Goal: Information Seeking & Learning: Learn about a topic

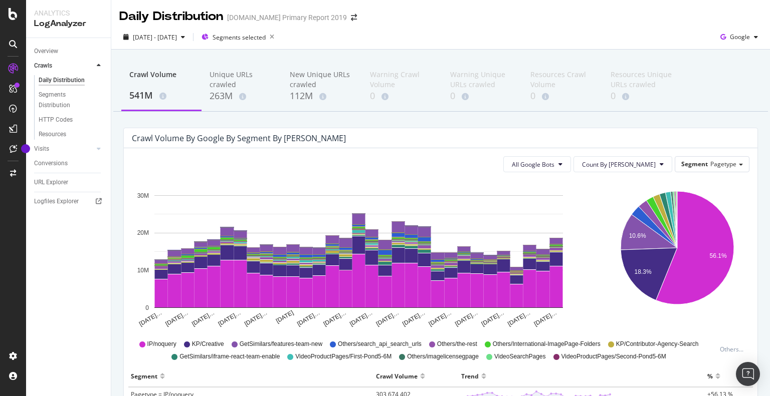
scroll to position [100, 0]
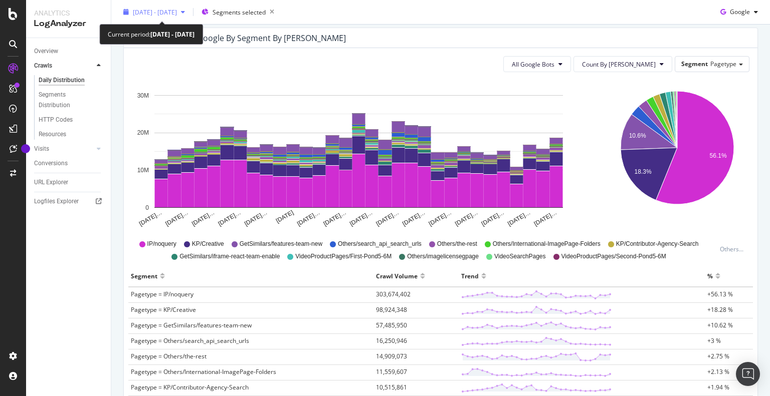
click at [154, 13] on span "[DATE] - [DATE]" at bounding box center [155, 12] width 44 height 9
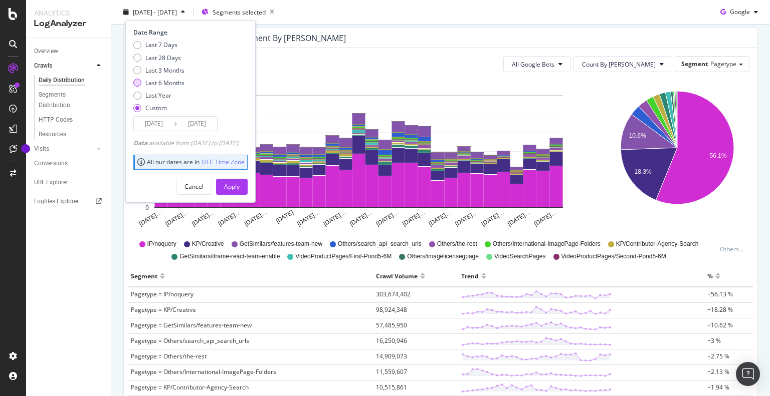
click at [156, 80] on div "Last 6 Months" at bounding box center [164, 83] width 39 height 9
type input "2025/02/28"
type input "2025/08/27"
click at [240, 186] on div "Apply" at bounding box center [232, 186] width 16 height 9
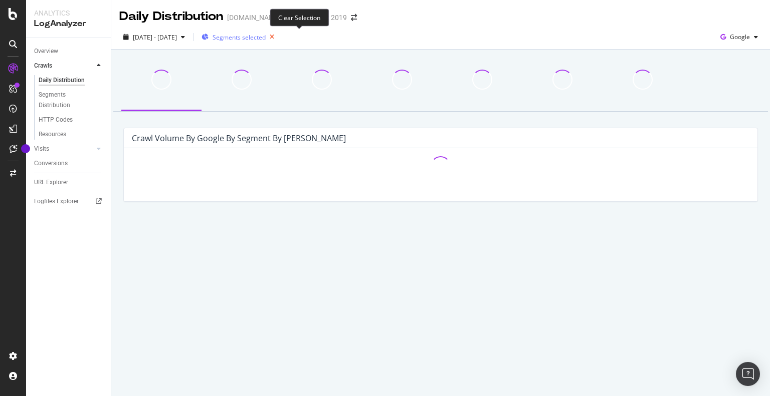
click at [278, 37] on icon "button" at bounding box center [272, 37] width 13 height 14
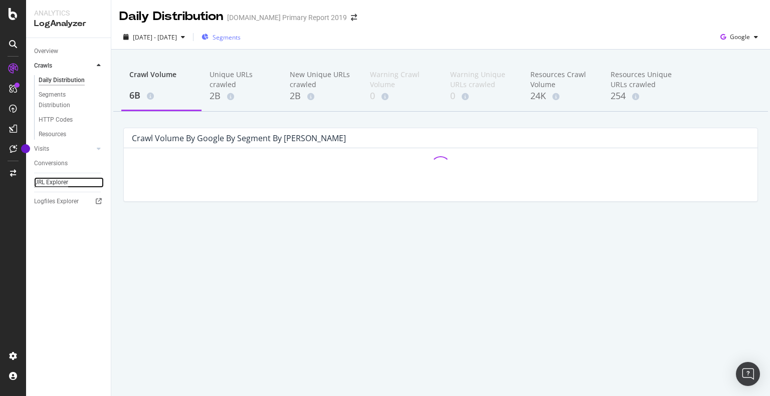
click at [54, 183] on div "URL Explorer" at bounding box center [51, 182] width 34 height 11
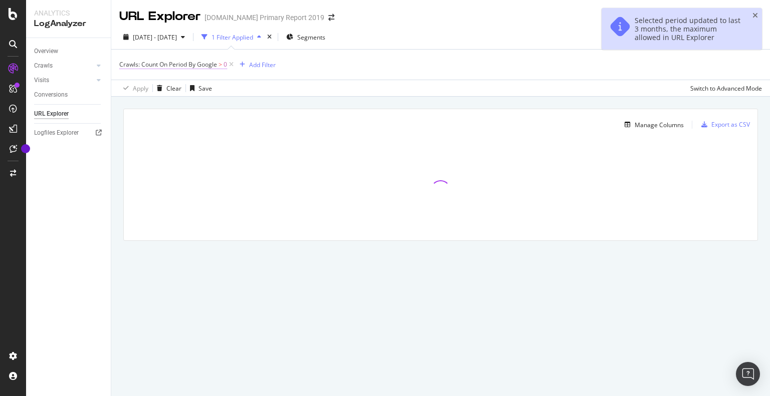
click at [193, 64] on span "Crawls: Count On Period By Google" at bounding box center [168, 64] width 98 height 9
click at [149, 105] on span "Greater than" at bounding box center [146, 104] width 36 height 9
click at [148, 88] on span "By Google" at bounding box center [142, 88] width 29 height 9
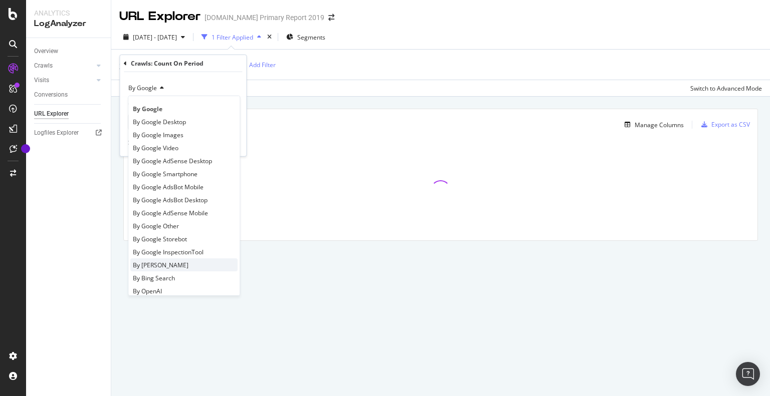
click at [154, 268] on div "By Bing" at bounding box center [183, 265] width 107 height 13
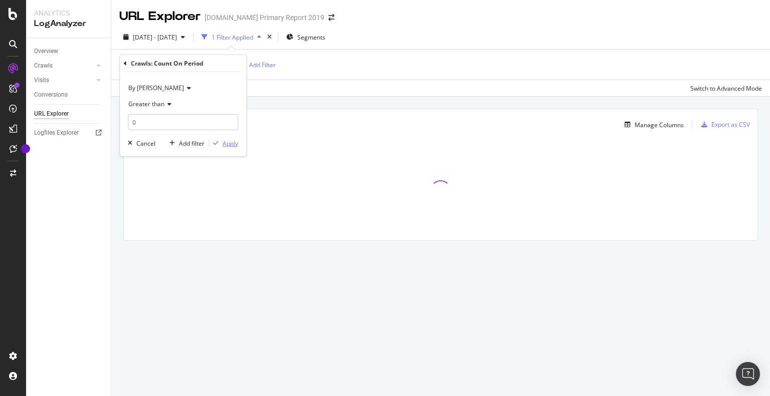
click at [233, 143] on div "Apply" at bounding box center [231, 143] width 16 height 9
click at [251, 65] on div "Add Filter" at bounding box center [255, 65] width 27 height 9
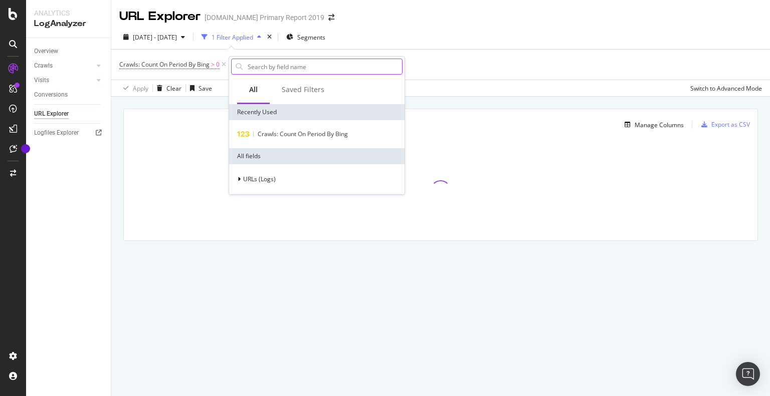
click at [261, 70] on input "text" at bounding box center [324, 66] width 155 height 15
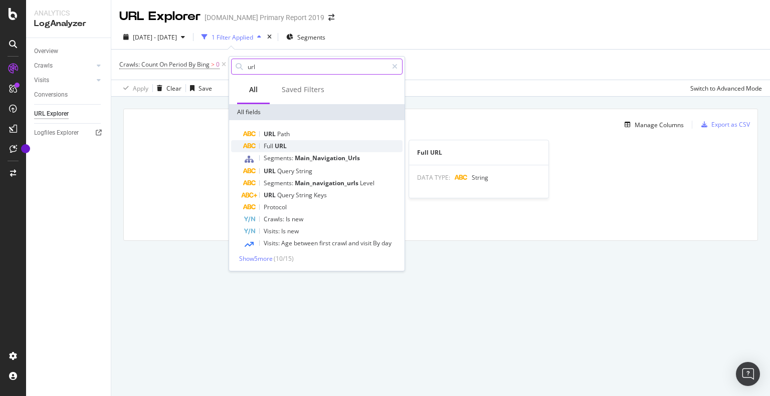
type input "url"
click at [270, 146] on span "Full" at bounding box center [269, 146] width 11 height 9
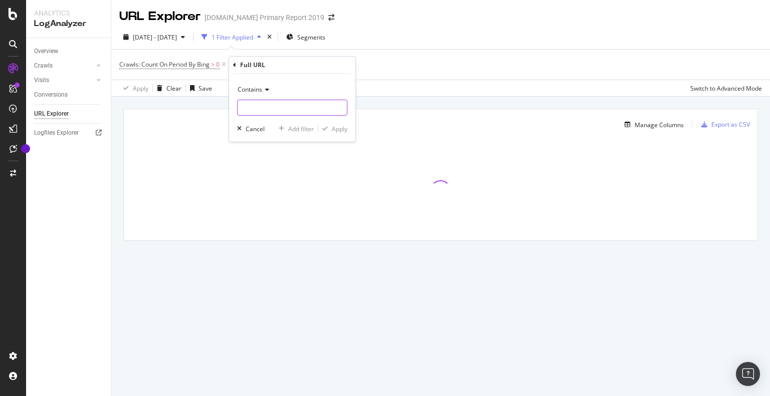
click at [261, 106] on input "text" at bounding box center [292, 108] width 109 height 16
paste input "414555766"
type input "414555766"
click at [337, 128] on div "Apply" at bounding box center [340, 129] width 16 height 9
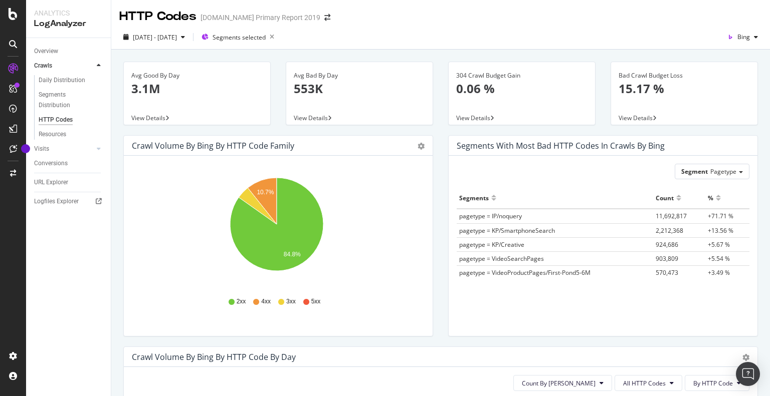
scroll to position [100, 0]
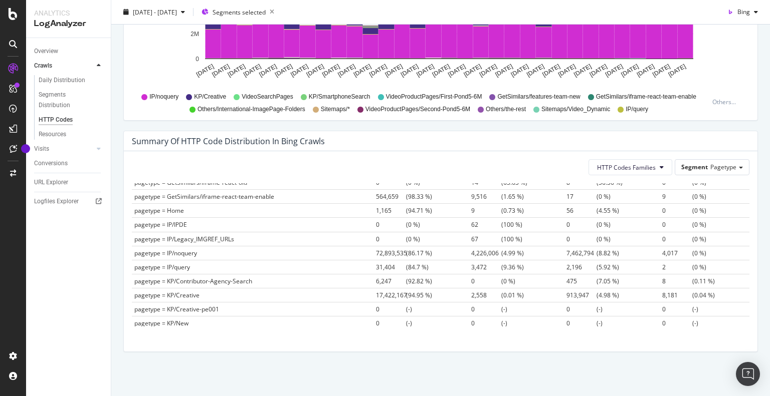
drag, startPoint x: 134, startPoint y: 254, endPoint x: 705, endPoint y: 252, distance: 570.9
click at [705, 252] on tr "pagetype = IP/noquery 72,893,535 (86.17 %) 4,226,006 (4.99 %) 7,462,794 (8.82 %…" at bounding box center [440, 253] width 617 height 14
copy tr "pagetype = IP/noquery 72,893,535 (86.17 %) 4,226,006 (4.99 %) 7,462,794 (8.82 %…"
click at [737, 14] on span "Bing" at bounding box center [743, 12] width 13 height 9
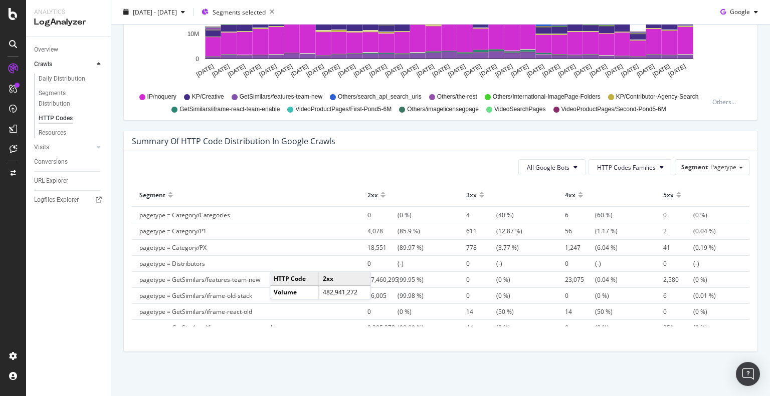
scroll to position [150, 0]
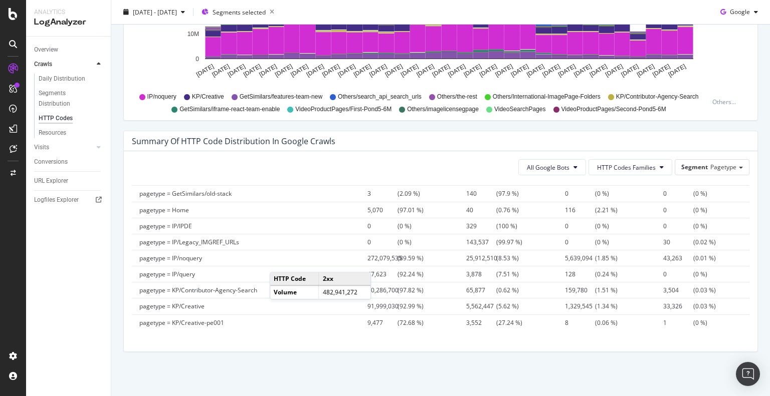
drag, startPoint x: 603, startPoint y: 255, endPoint x: 717, endPoint y: 250, distance: 114.4
click at [717, 250] on tr "pagetype = IP/noquery 272,079,535 (89.59 %) 25,912,510 (8.53 %) 5,639,094 (1.85…" at bounding box center [440, 258] width 617 height 16
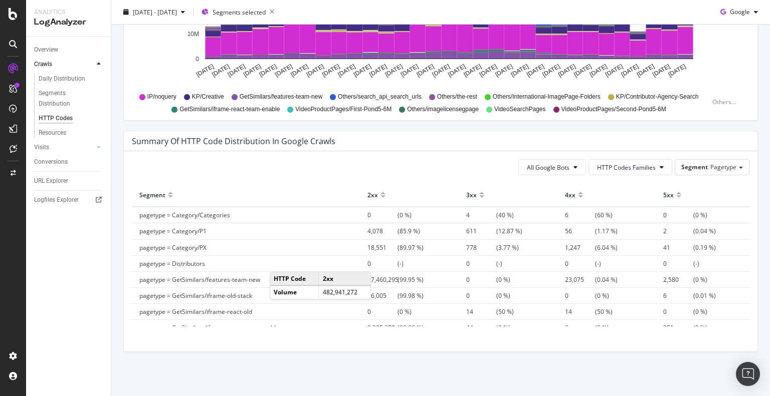
scroll to position [439, 0]
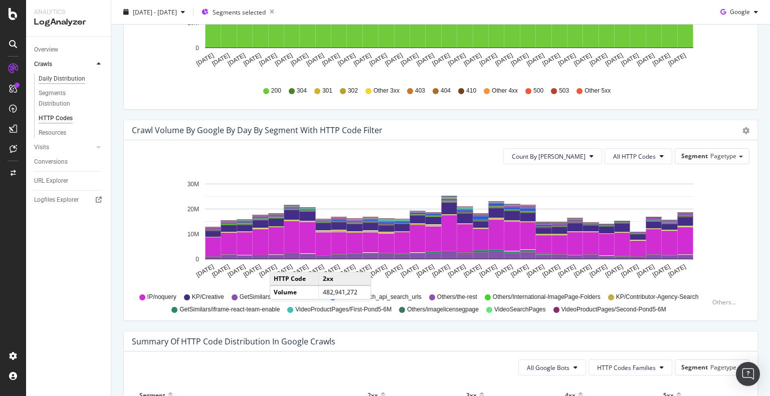
click at [49, 76] on div "Daily Distribution" at bounding box center [62, 79] width 47 height 11
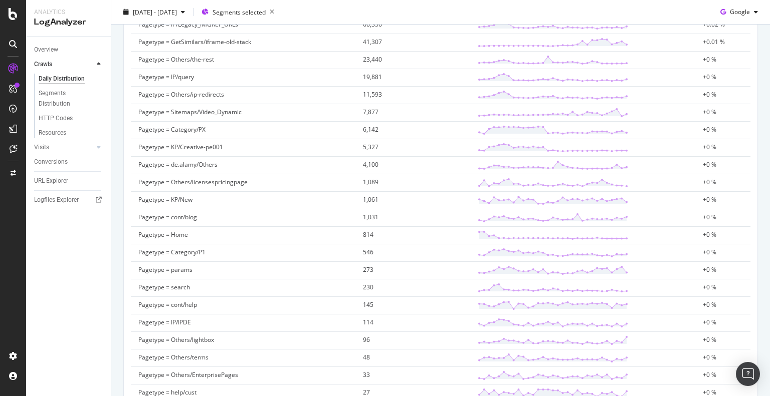
scroll to position [802, 0]
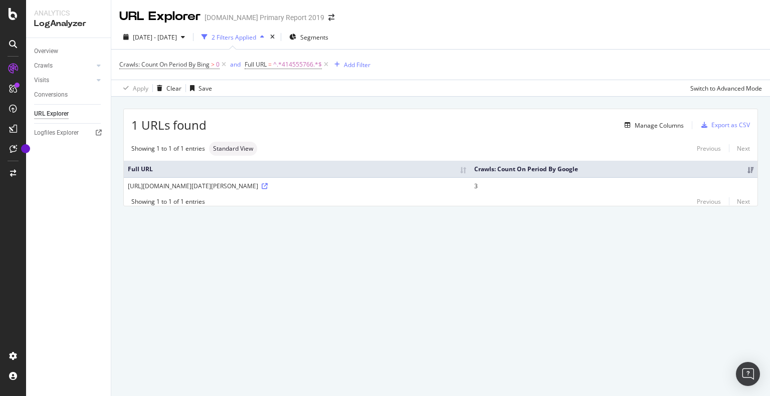
drag, startPoint x: 500, startPoint y: 194, endPoint x: 456, endPoint y: 196, distance: 44.2
click at [456, 190] on div "[URL][DOMAIN_NAME][DATE][PERSON_NAME]" at bounding box center [297, 186] width 338 height 9
click at [647, 122] on div "Manage Columns" at bounding box center [659, 125] width 49 height 9
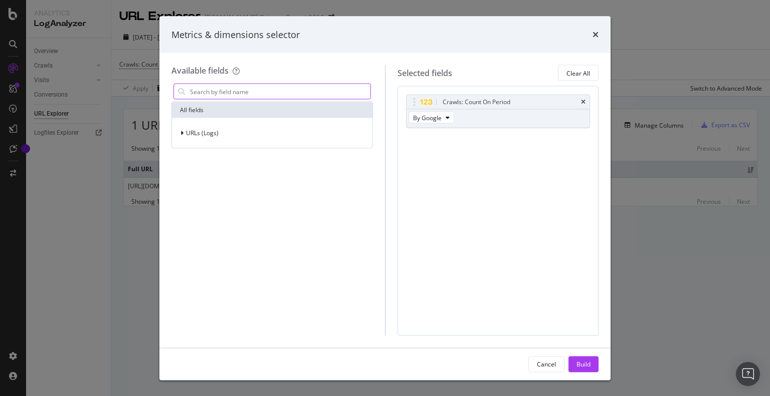
click at [219, 89] on input "modal" at bounding box center [279, 91] width 181 height 15
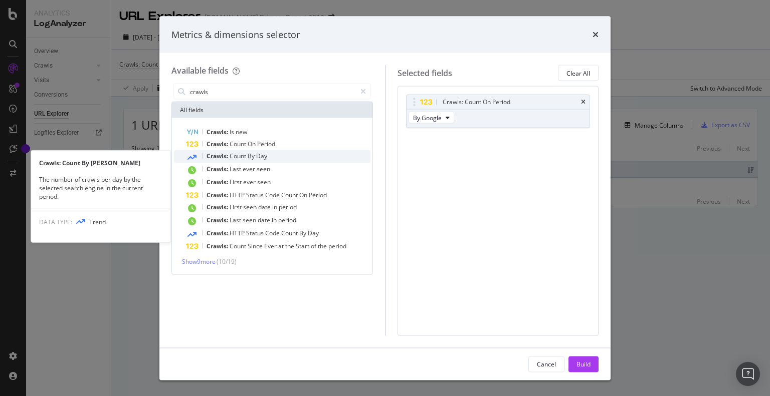
type input "crawls"
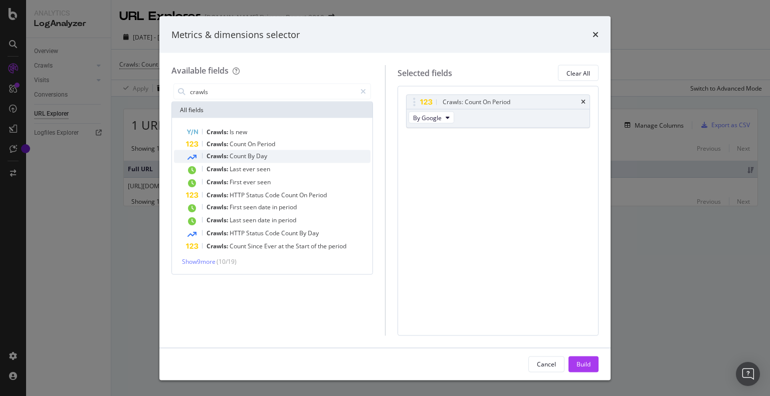
click at [225, 157] on span "Crawls:" at bounding box center [217, 156] width 23 height 9
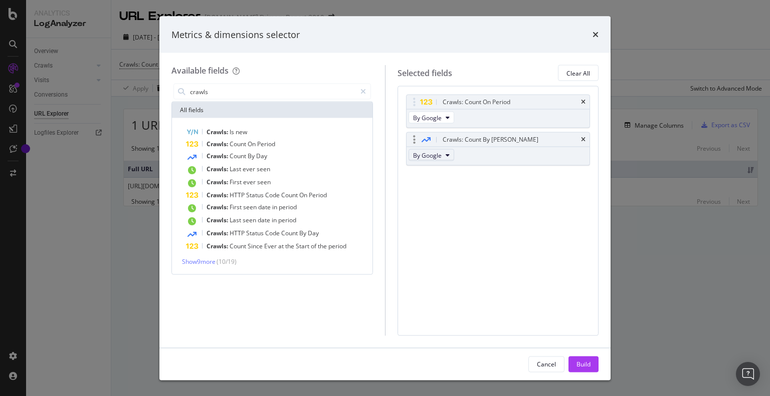
click at [419, 152] on span "By Google" at bounding box center [427, 155] width 29 height 9
click at [527, 210] on div "Crawls: Count On Period By Google Crawls: Count By Day By Google You can use th…" at bounding box center [497, 211] width 201 height 250
click at [431, 120] on span "By Google" at bounding box center [427, 117] width 29 height 9
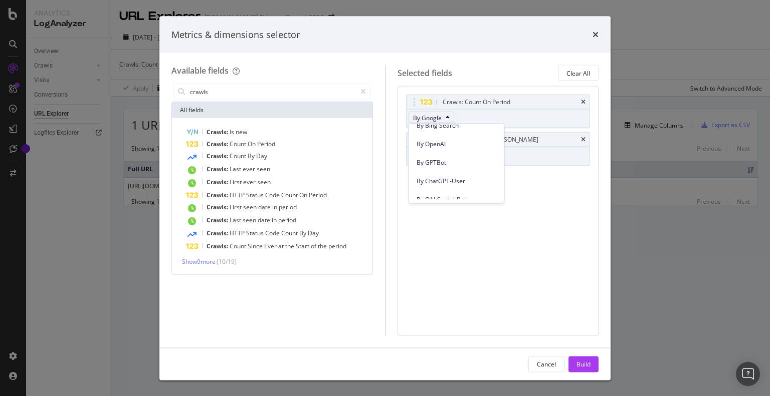
scroll to position [200, 0]
click at [436, 155] on span "By [PERSON_NAME]" at bounding box center [455, 157] width 79 height 9
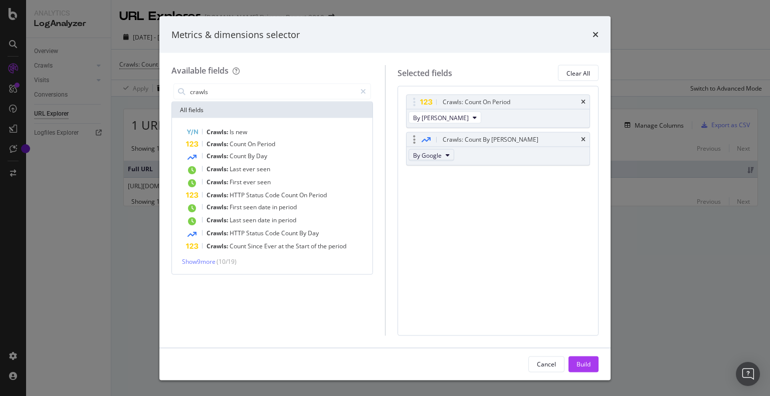
click at [435, 158] on span "By Google" at bounding box center [427, 155] width 29 height 9
click at [437, 195] on span "By [PERSON_NAME]" at bounding box center [455, 194] width 79 height 9
click at [473, 154] on icon "modal" at bounding box center [475, 155] width 4 height 6
click at [471, 261] on div "Crawls: Count On Period By Bing Crawls: Count By Day By Bing You can use this f…" at bounding box center [497, 211] width 201 height 250
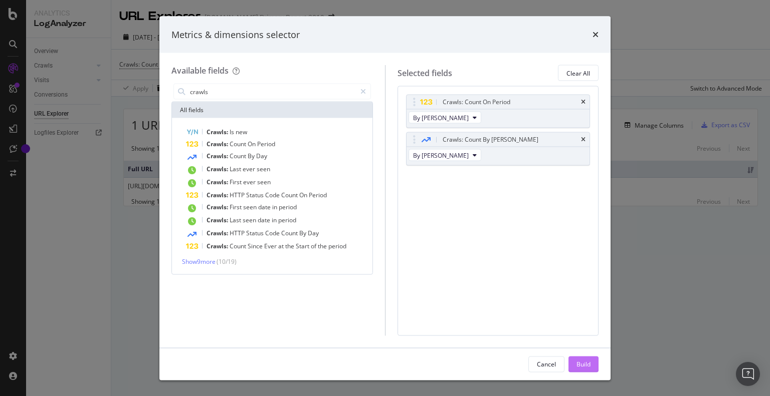
click at [579, 365] on div "Build" at bounding box center [583, 364] width 14 height 9
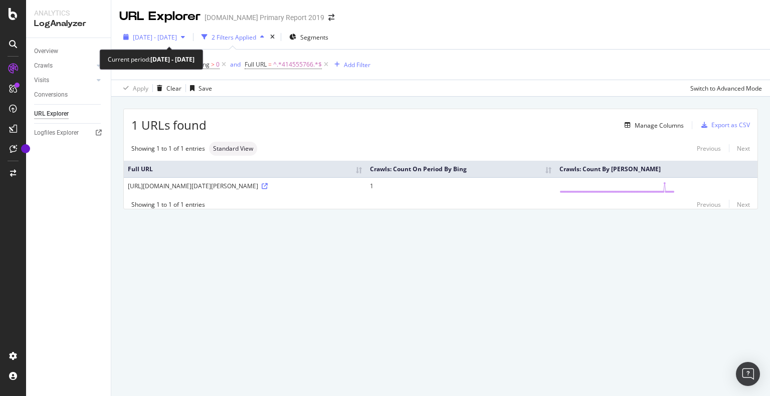
click at [166, 33] on span "[DATE] - [DATE]" at bounding box center [155, 37] width 44 height 9
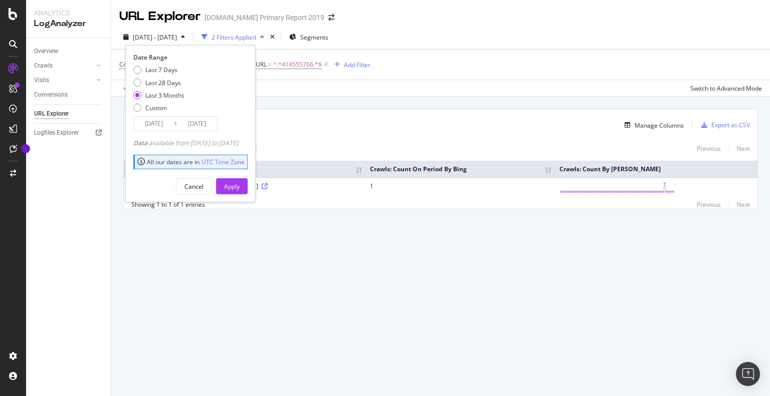
click at [257, 245] on div "1 URLs found Manage Columns Export as CSV Showing 1 to 1 of 1 entries Standard …" at bounding box center [440, 171] width 659 height 148
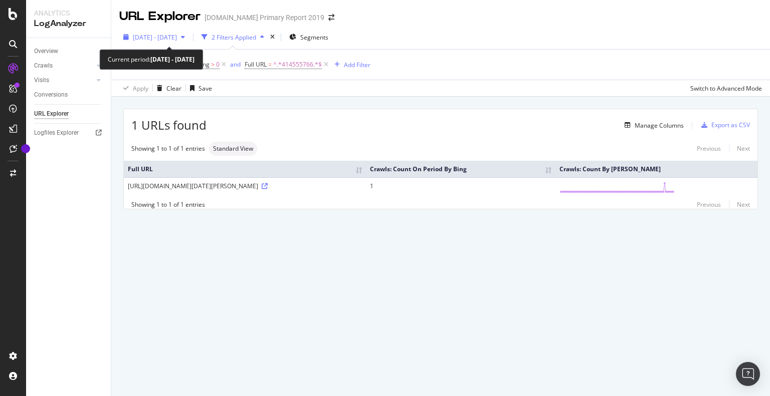
click at [151, 38] on span "[DATE] - [DATE]" at bounding box center [155, 37] width 44 height 9
click at [429, 34] on div "2025 May. 28th - Aug. 27th 2 Filters Applied Segments" at bounding box center [440, 39] width 659 height 20
click at [177, 34] on span "[DATE] - [DATE]" at bounding box center [155, 37] width 44 height 9
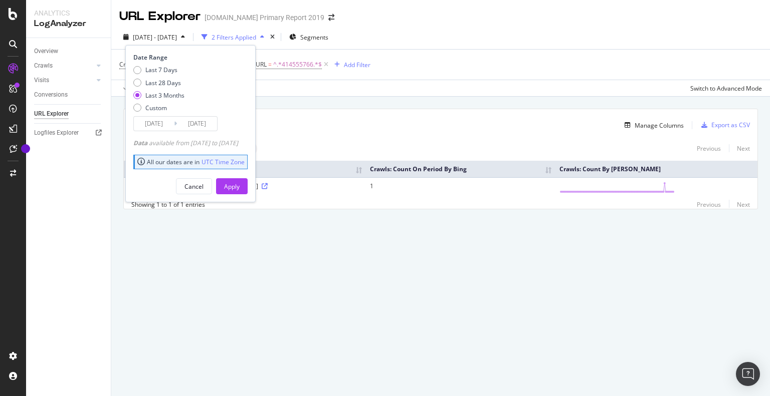
click at [158, 122] on input "2025/05/28" at bounding box center [154, 124] width 40 height 14
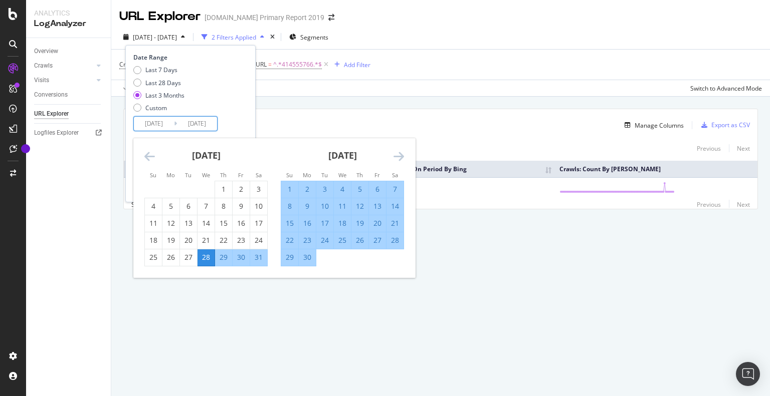
click at [415, 39] on div "2025 May. 28th - Aug. 27th 2 Filters Applied Segments Date Range Last 7 Days La…" at bounding box center [440, 39] width 659 height 20
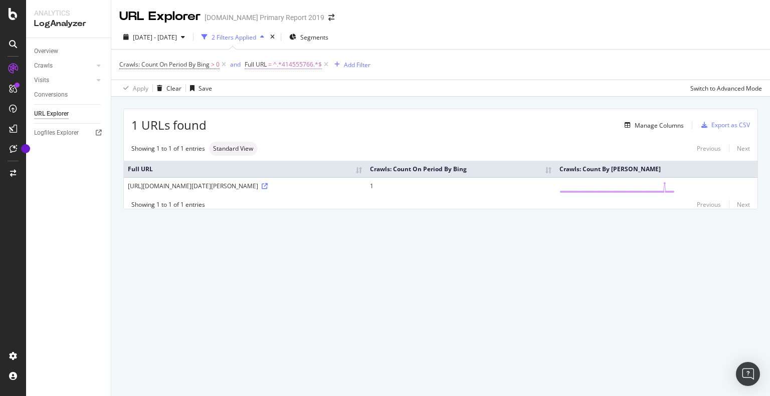
click at [300, 66] on span "^.*414555766.*$" at bounding box center [297, 65] width 49 height 14
click at [283, 106] on input "414555766" at bounding box center [302, 106] width 95 height 16
paste input "98919877"
type input "498919877"
click at [359, 126] on div "Apply" at bounding box center [357, 127] width 16 height 9
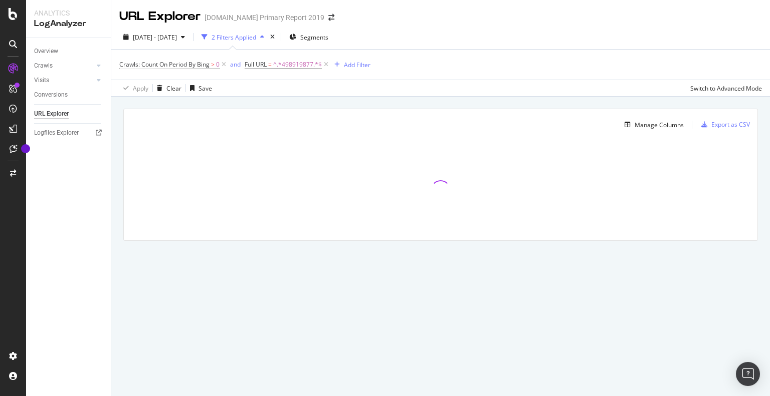
click at [256, 39] on div "2 Filters Applied" at bounding box center [234, 37] width 45 height 9
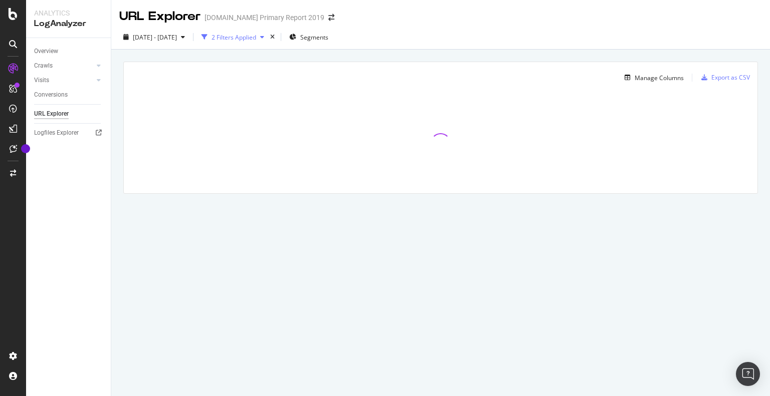
click at [256, 39] on div "2 Filters Applied" at bounding box center [234, 37] width 45 height 9
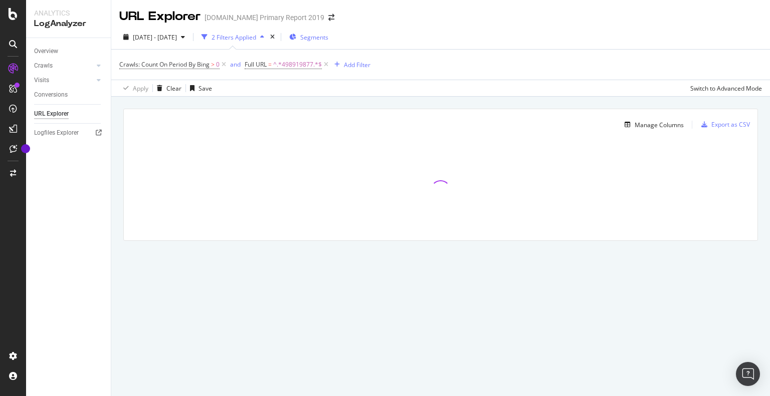
click at [328, 37] on span "Segments" at bounding box center [314, 37] width 28 height 9
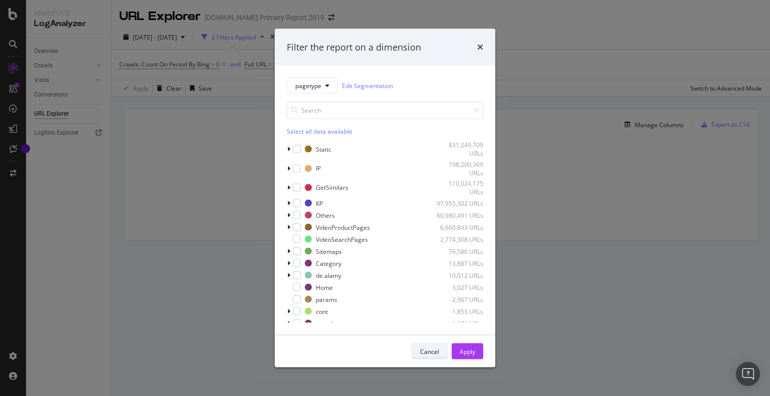
click at [421, 355] on div "Cancel" at bounding box center [429, 351] width 19 height 9
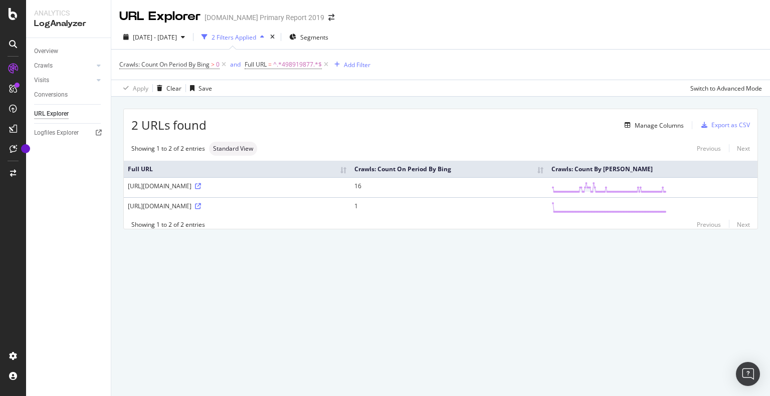
click at [240, 185] on div "https://www.alamy.com/1-page-wall-calendar-design-for-2023-vector-design-print-…" at bounding box center [237, 186] width 219 height 9
copy div "https://www.alamy.com/1-page-wall-calendar-design-for-2023-vector-design-print-…"
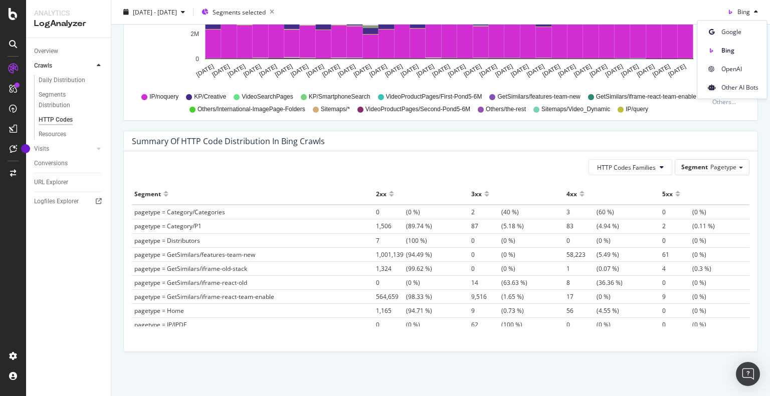
scroll to position [489, 0]
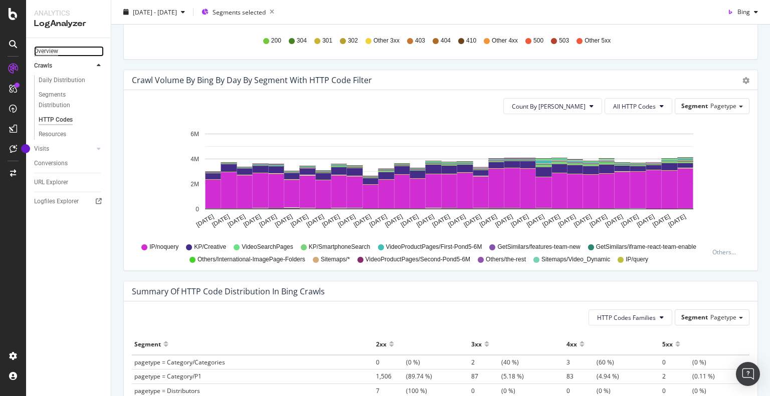
click at [47, 54] on div "Overview" at bounding box center [46, 51] width 24 height 11
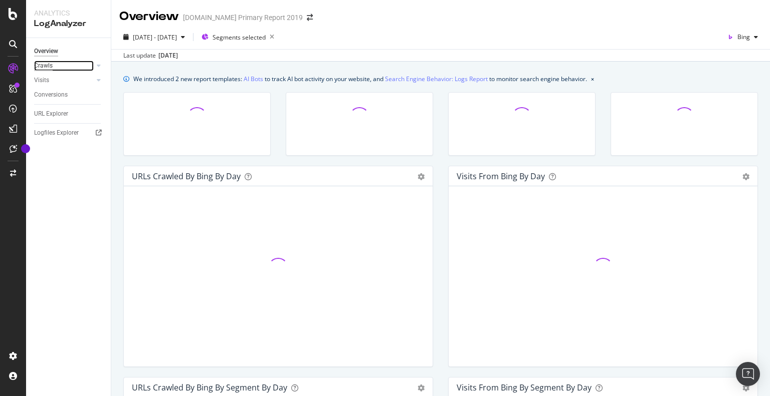
click at [42, 66] on div "Crawls" at bounding box center [43, 66] width 19 height 11
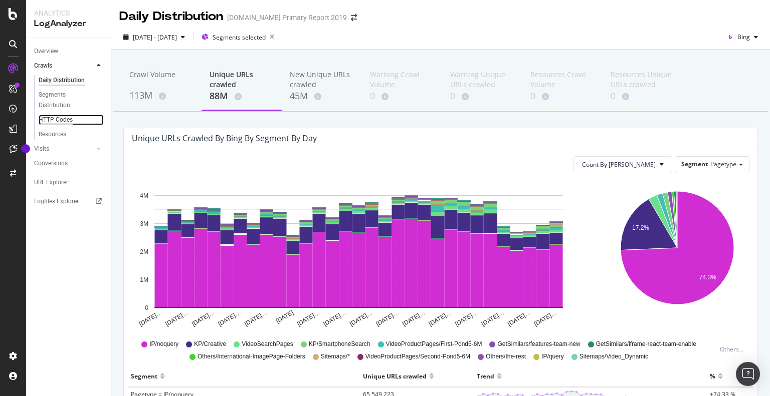
click at [53, 120] on div "HTTP Codes" at bounding box center [56, 120] width 34 height 11
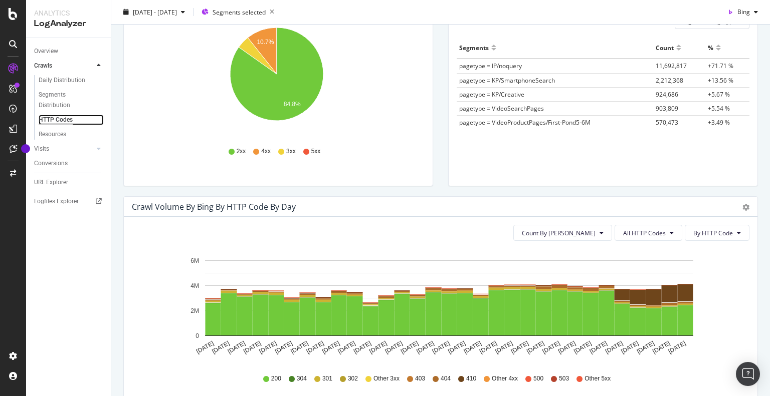
scroll to position [301, 0]
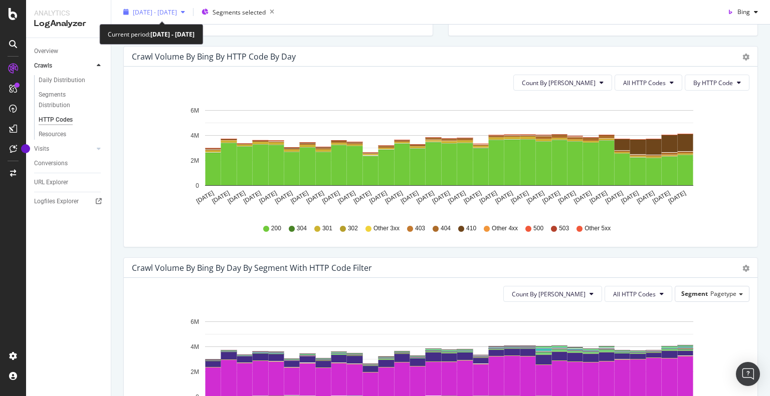
click at [172, 15] on span "2025 Jul. 1st - Jul. 31st" at bounding box center [155, 12] width 44 height 9
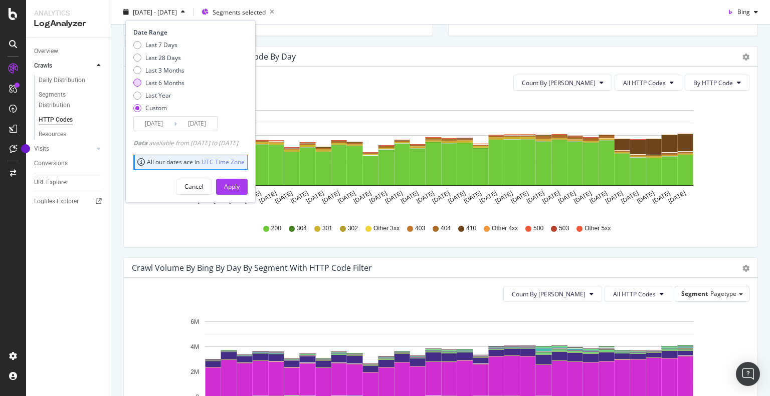
click at [170, 81] on div "Last 6 Months" at bounding box center [164, 83] width 39 height 9
type input "[DATE]"
click at [240, 182] on div "Apply" at bounding box center [232, 186] width 16 height 9
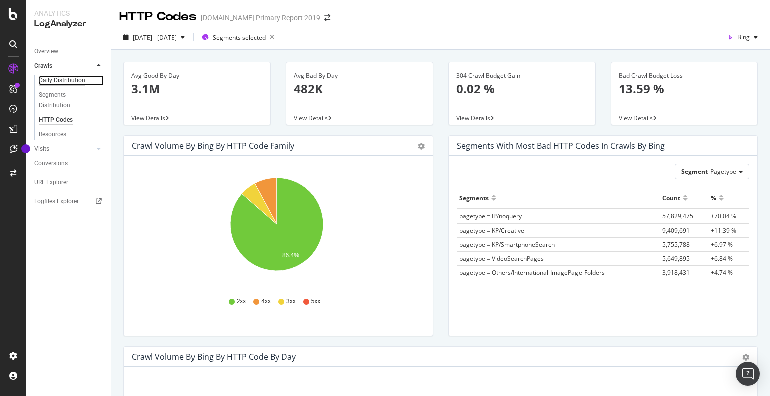
click at [52, 81] on div "Daily Distribution" at bounding box center [62, 80] width 47 height 11
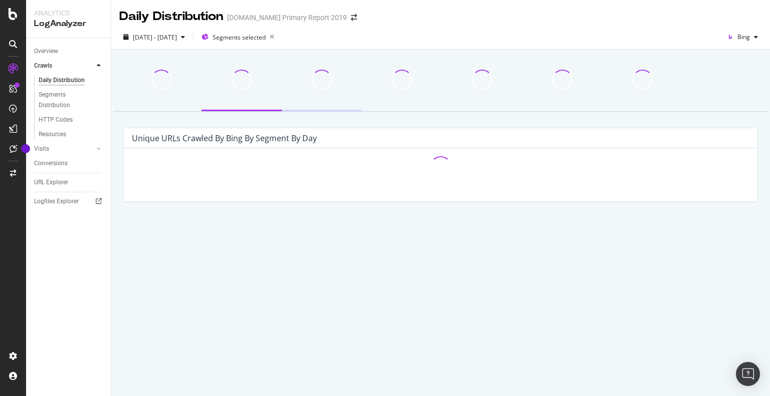
click at [324, 90] on div at bounding box center [322, 80] width 64 height 20
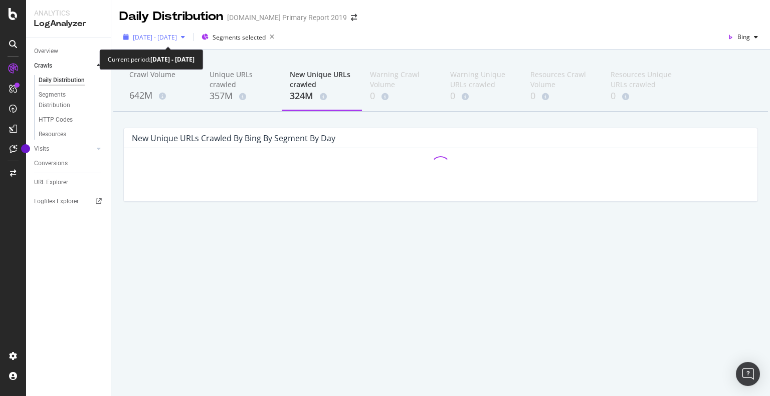
click at [177, 39] on span "2025 Feb. 28th - Aug. 27th" at bounding box center [155, 37] width 44 height 9
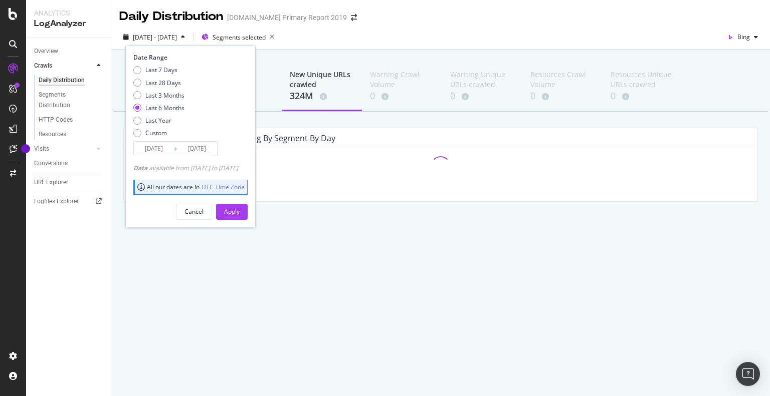
click at [375, 32] on div "2025 Feb. 28th - Aug. 27th Segments selected Date Range Last 7 Days Last 28 Day…" at bounding box center [440, 39] width 659 height 20
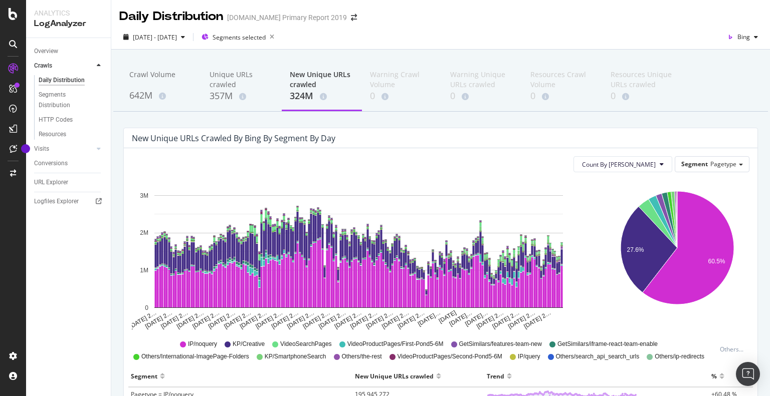
scroll to position [150, 0]
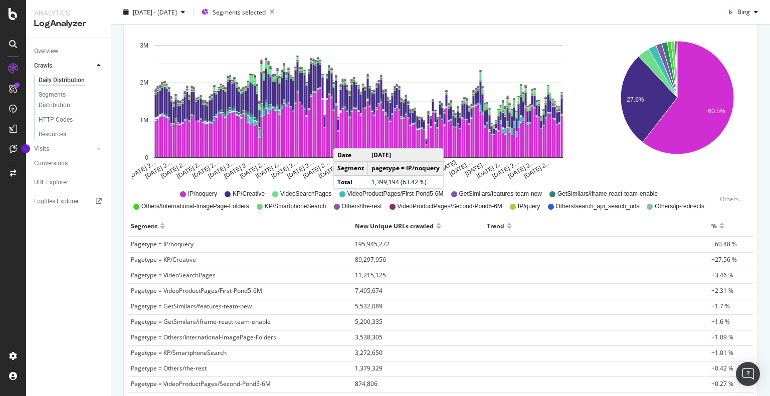
click at [343, 138] on rect "A chart." at bounding box center [358, 101] width 408 height 113
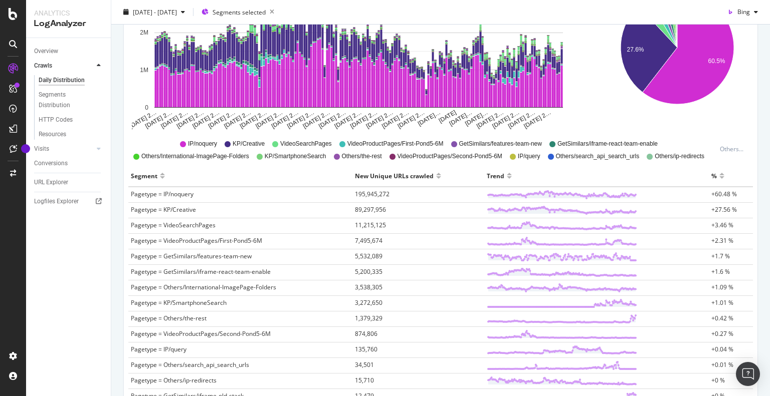
scroll to position [0, 0]
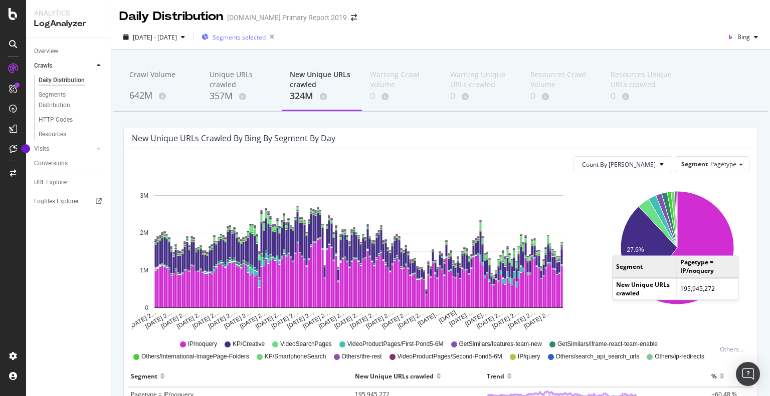
click at [247, 33] on span "Segments selected" at bounding box center [239, 37] width 53 height 9
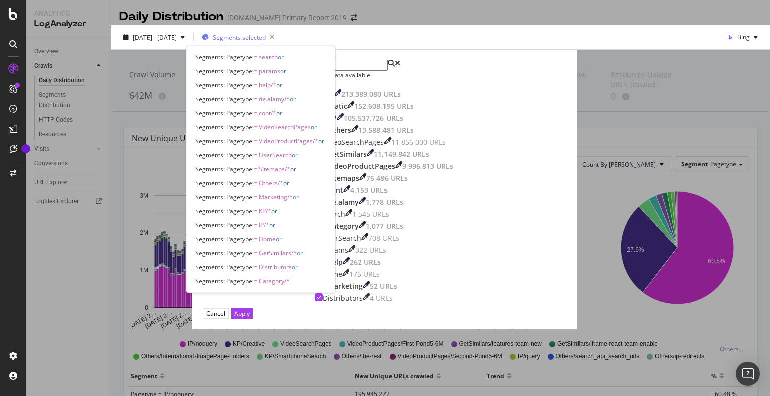
click at [257, 39] on div "Filter the report on a dimension pagetype Edit Segmentation Select all data ava…" at bounding box center [385, 198] width 770 height 396
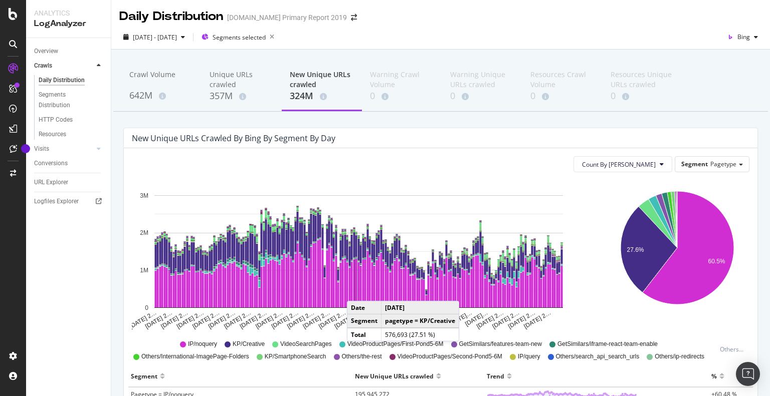
click at [357, 291] on rect "A chart." at bounding box center [356, 283] width 2 height 49
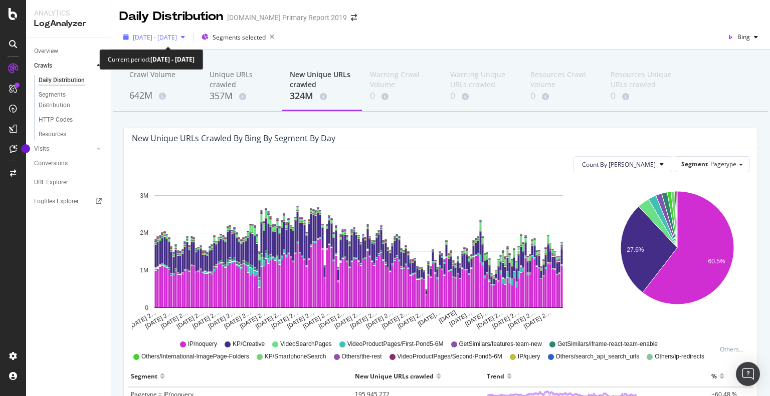
click at [177, 39] on span "2025 Feb. 28th - Aug. 27th" at bounding box center [155, 37] width 44 height 9
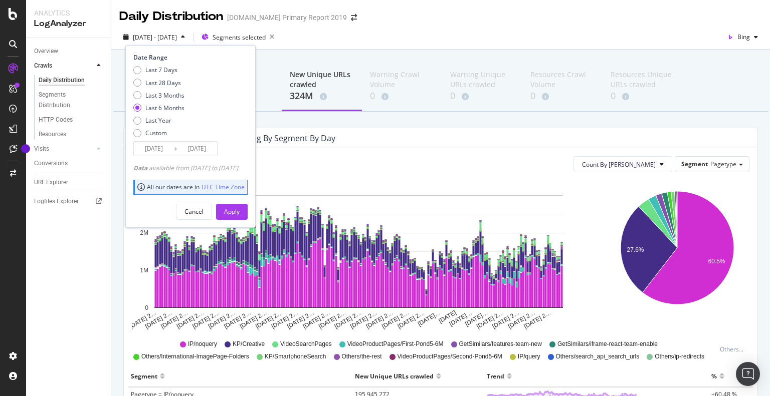
click at [391, 34] on div "2025 Feb. 28th - Aug. 27th Segments selected Date Range Last 7 Days Last 28 Day…" at bounding box center [440, 39] width 659 height 20
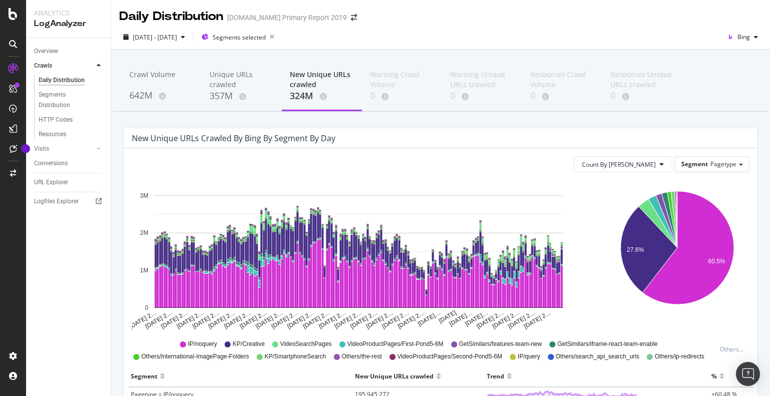
scroll to position [150, 0]
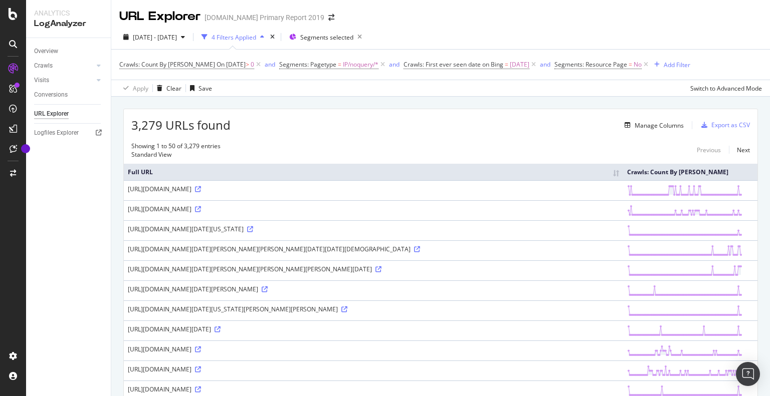
scroll to position [150, 0]
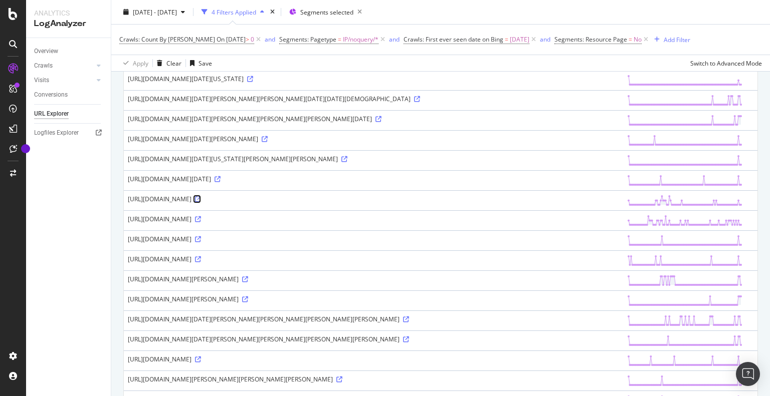
click at [201, 202] on icon at bounding box center [198, 199] width 6 height 6
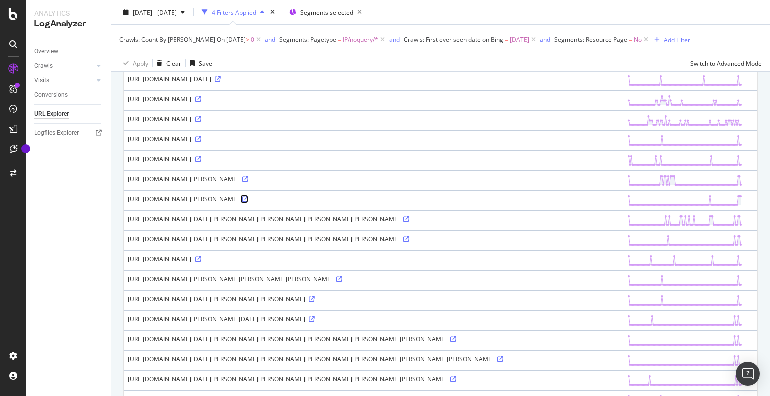
click at [248, 202] on icon at bounding box center [245, 199] width 6 height 6
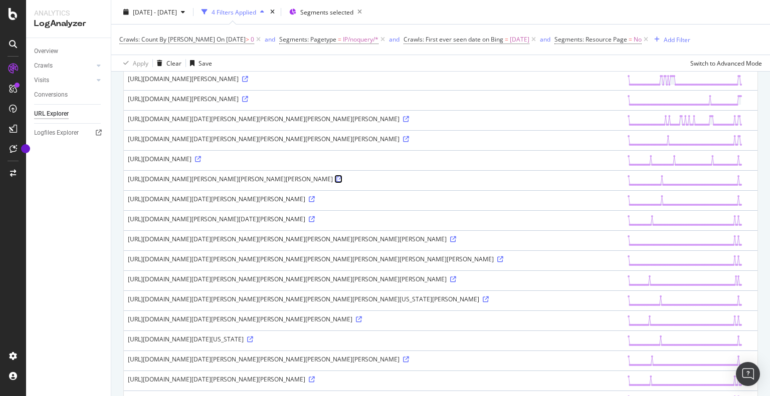
click at [342, 182] on icon at bounding box center [339, 179] width 6 height 6
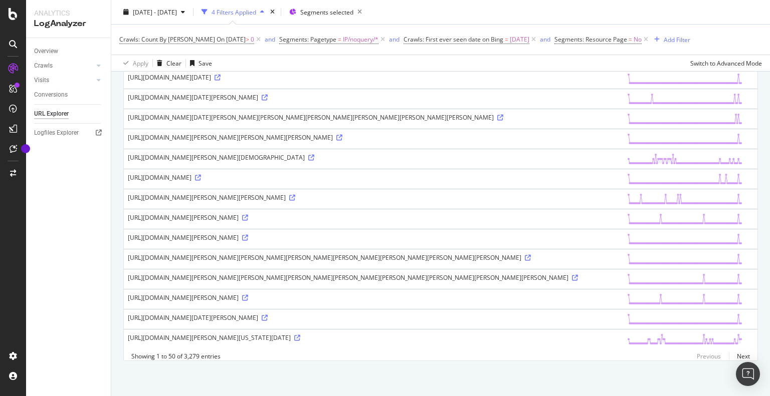
scroll to position [1353, 0]
click at [248, 221] on icon at bounding box center [245, 218] width 6 height 6
click at [248, 295] on icon at bounding box center [245, 298] width 6 height 6
click at [416, 254] on div "https://www.alamy.com/1987-archivio-storico-olycomlapresse-diego-abatantuono-mi…" at bounding box center [373, 258] width 491 height 9
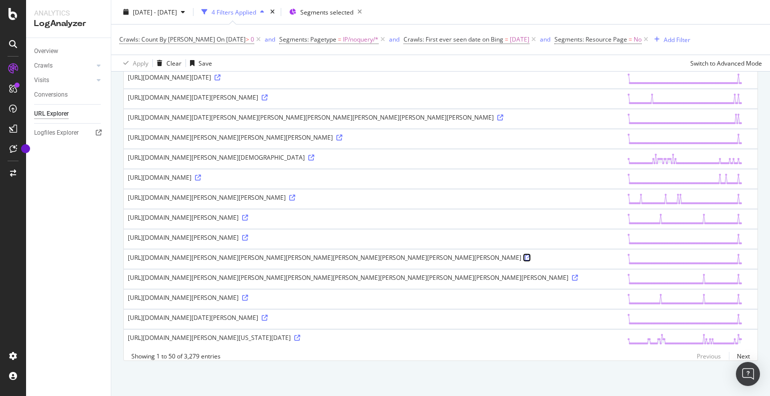
click at [525, 255] on icon at bounding box center [528, 258] width 6 height 6
click at [497, 121] on icon at bounding box center [500, 118] width 6 height 6
click at [315, 41] on icon at bounding box center [312, 38] width 6 height 6
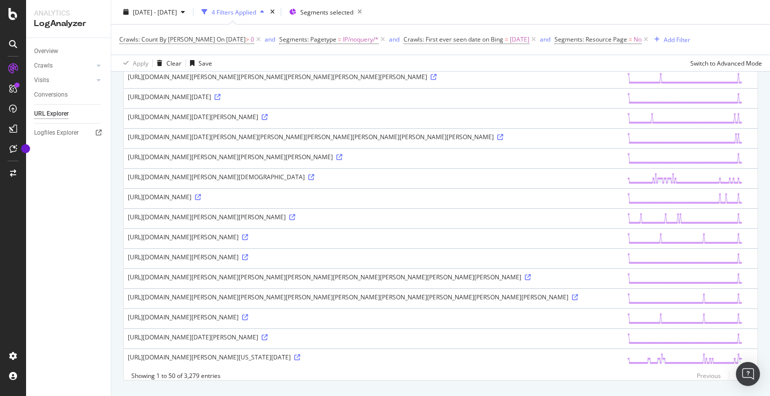
scroll to position [664, 0]
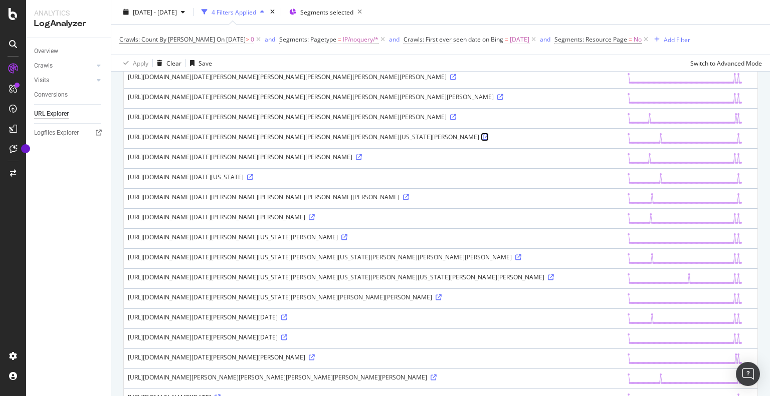
scroll to position [363, 0]
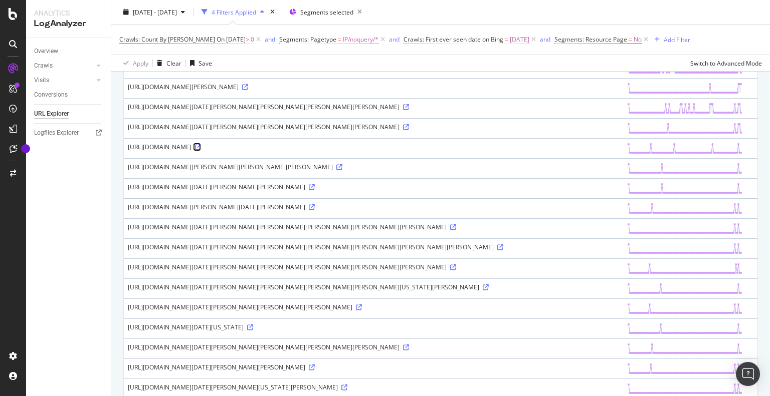
click at [201, 150] on icon at bounding box center [198, 147] width 6 height 6
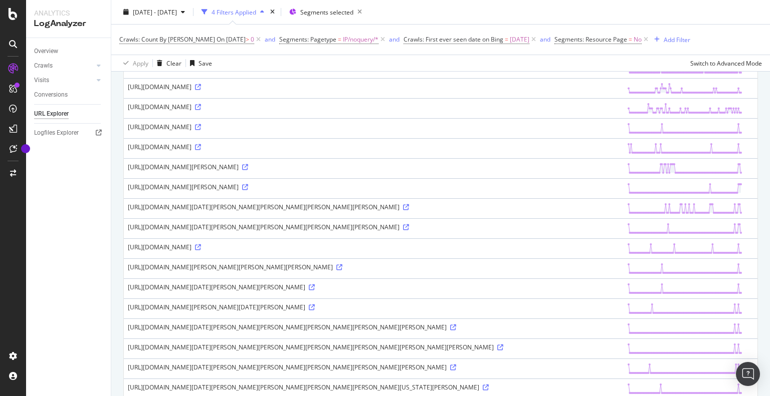
click at [341, 50] on icon at bounding box center [344, 47] width 6 height 6
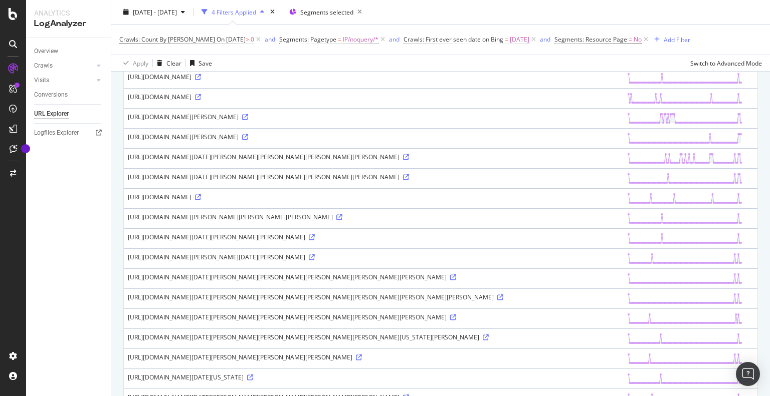
scroll to position [162, 0]
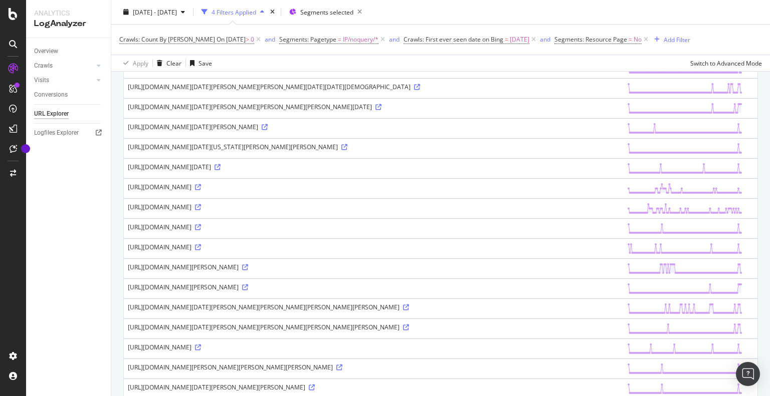
click at [305, 178] on td "https://www.alamy.com/1-january-2013-unknown-339-kikuchi-tamekuni-image18759675…" at bounding box center [373, 168] width 499 height 20
click at [221, 170] on icon at bounding box center [218, 167] width 6 height 6
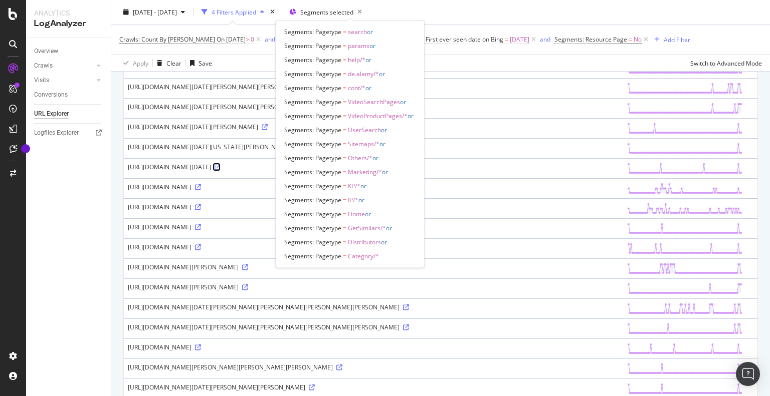
scroll to position [12, 0]
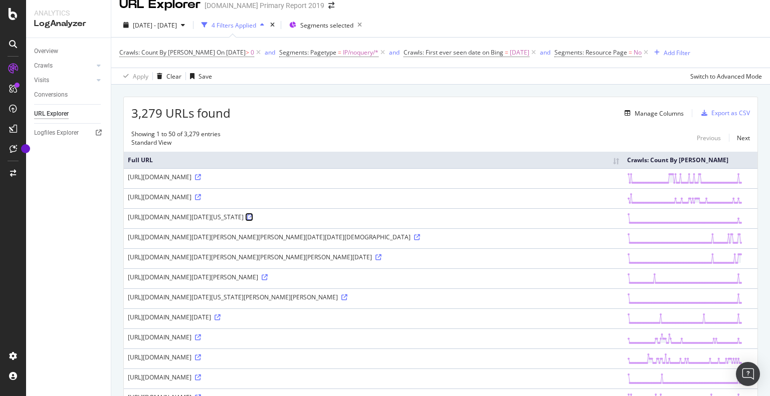
click at [247, 221] on icon at bounding box center [250, 218] width 6 height 6
click at [449, 55] on span "Crawls: First ever seen date on Bing" at bounding box center [453, 52] width 100 height 9
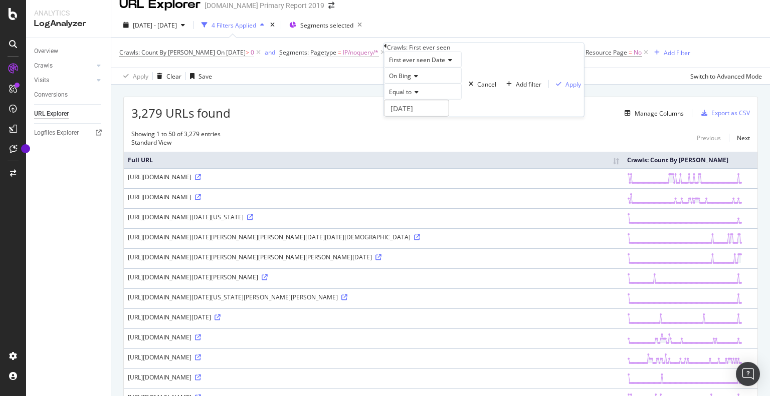
click at [423, 64] on span "First ever seen Date" at bounding box center [417, 60] width 56 height 9
click at [462, 68] on div "First ever seen Date" at bounding box center [423, 60] width 78 height 16
click at [664, 53] on div "Add Filter" at bounding box center [677, 53] width 27 height 9
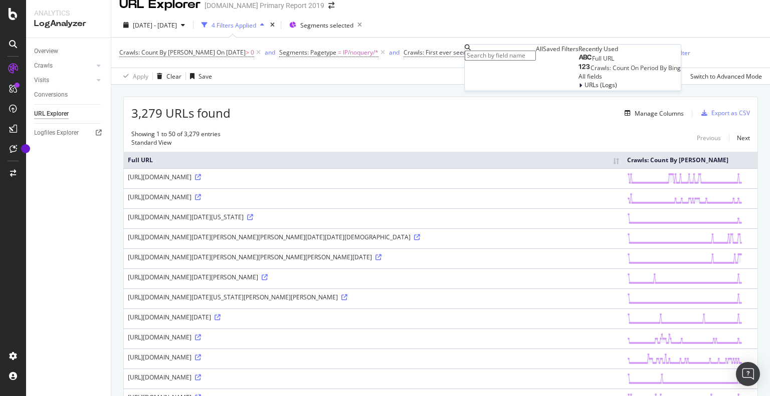
click at [536, 58] on input "text" at bounding box center [500, 56] width 71 height 10
click at [445, 50] on span "Crawls: First ever seen date on Bing" at bounding box center [453, 52] width 100 height 9
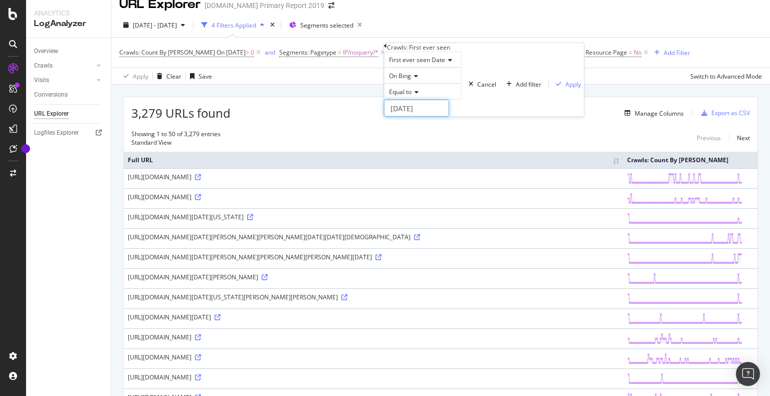
click at [413, 117] on input "2025-05-28" at bounding box center [416, 108] width 65 height 17
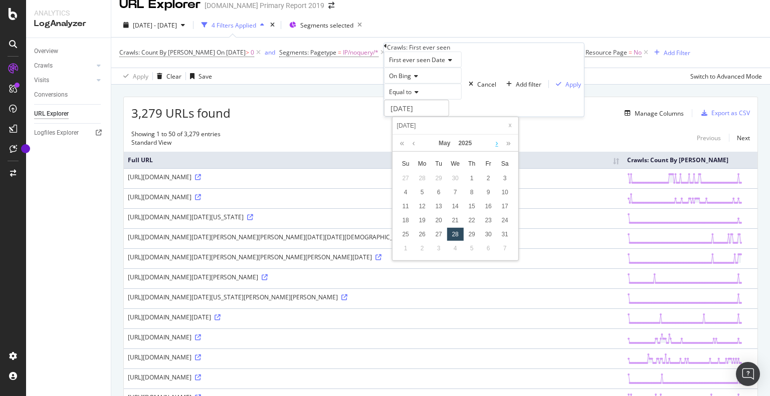
click at [498, 140] on link at bounding box center [497, 143] width 8 height 17
click at [495, 141] on link at bounding box center [497, 143] width 8 height 17
click at [406, 179] on div "27" at bounding box center [405, 178] width 17 height 13
type input "2025-07-27"
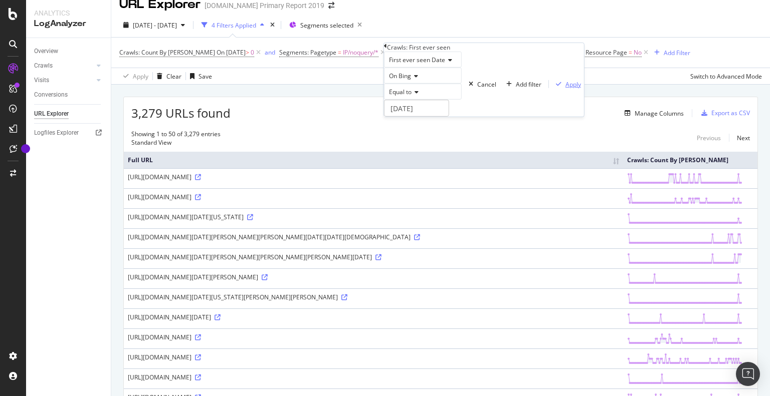
click at [565, 88] on div "Apply" at bounding box center [573, 84] width 16 height 9
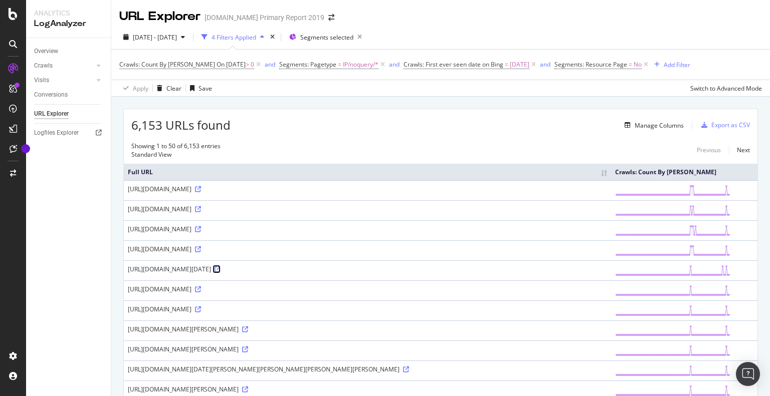
click at [221, 273] on icon at bounding box center [218, 270] width 6 height 6
click at [315, 272] on div "https://www.alamy.com/01-jun-2022-italy-v-argentina-finalissima-2022-wembley-st…" at bounding box center [367, 269] width 479 height 9
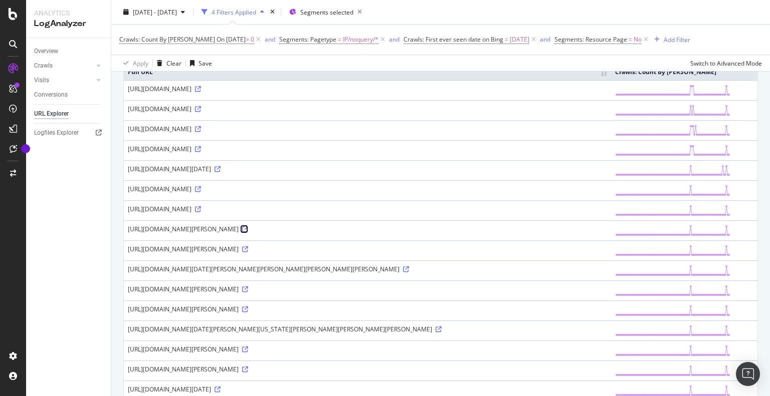
click at [248, 233] on icon at bounding box center [245, 230] width 6 height 6
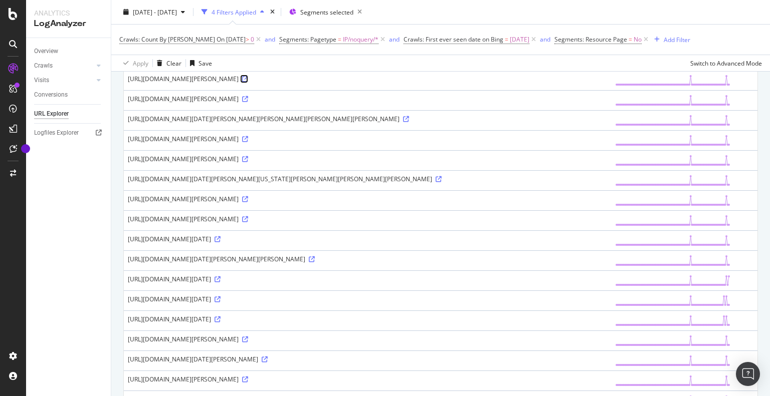
scroll to position [351, 0]
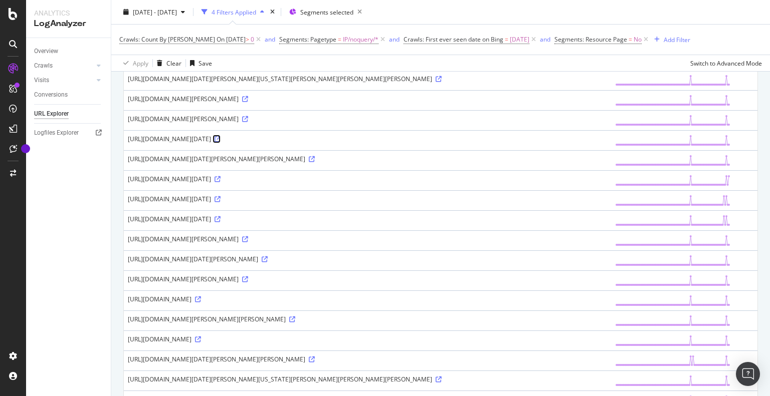
click at [221, 142] on icon at bounding box center [218, 139] width 6 height 6
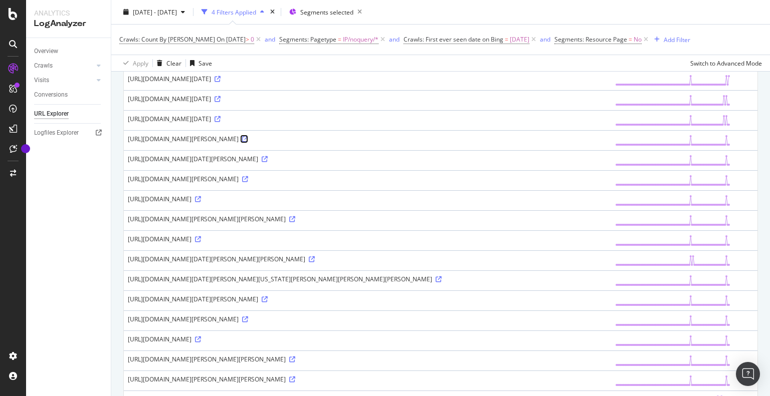
click at [248, 142] on icon at bounding box center [245, 139] width 6 height 6
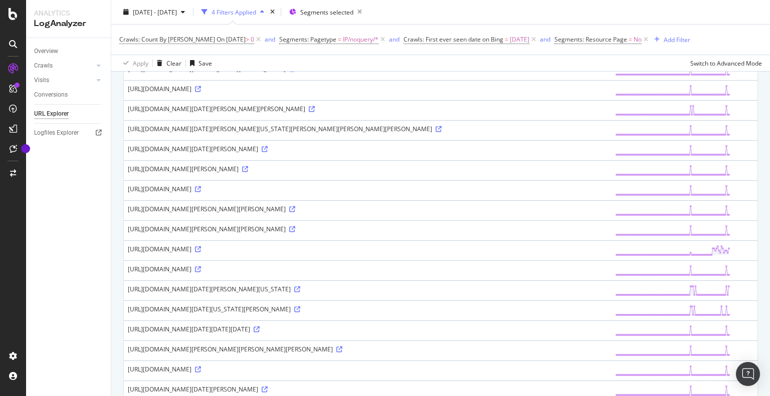
click at [414, 140] on td "https://www.alamy.com/11-december-2018-beverly-hills-california-steve-carell-th…" at bounding box center [367, 130] width 487 height 20
click at [201, 92] on icon at bounding box center [198, 89] width 6 height 6
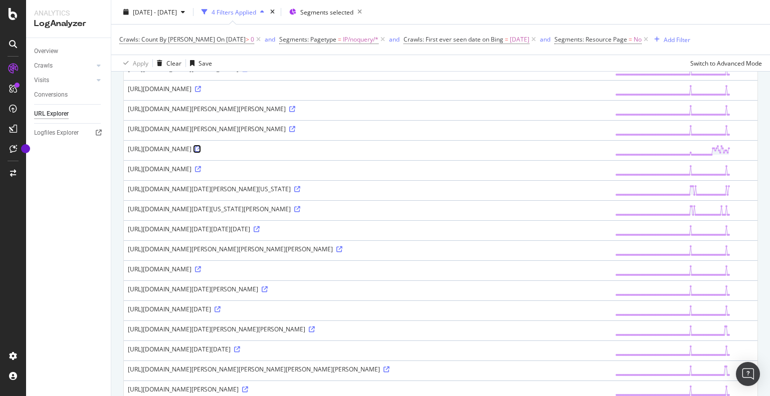
click at [201, 152] on icon at bounding box center [198, 149] width 6 height 6
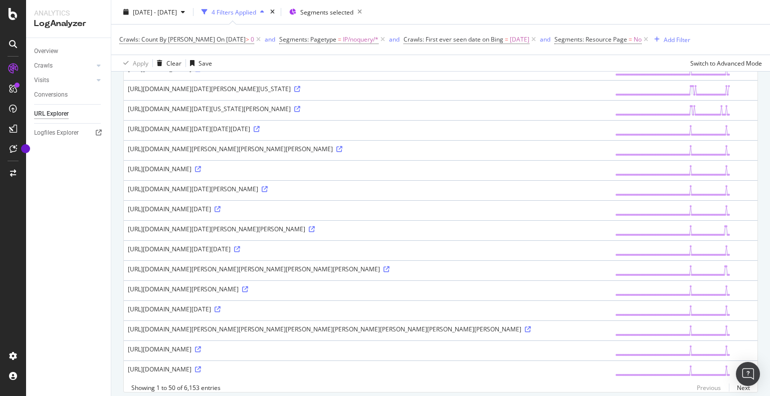
click at [567, 113] on div "https://www.alamy.com/15-november-2021-los-angeles-california-adwoa-aboah-range…" at bounding box center [367, 109] width 479 height 9
click at [408, 73] on div "https://www.alamy.com/140-years-anniversary-logo-design-template-140th-annivers…" at bounding box center [367, 69] width 479 height 9
click at [201, 72] on icon at bounding box center [198, 69] width 6 height 6
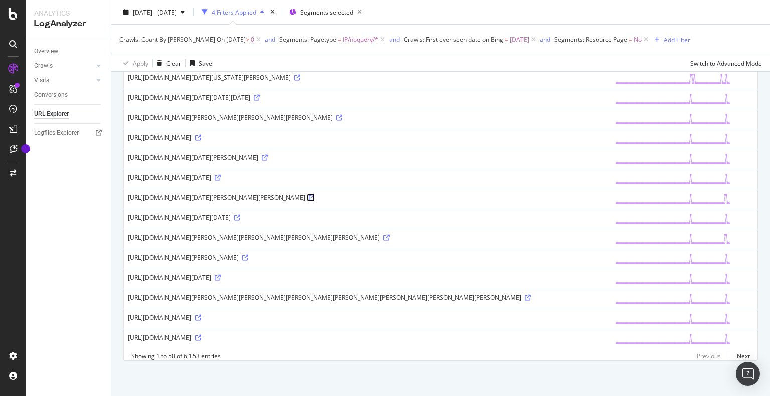
click at [315, 201] on icon at bounding box center [312, 198] width 6 height 6
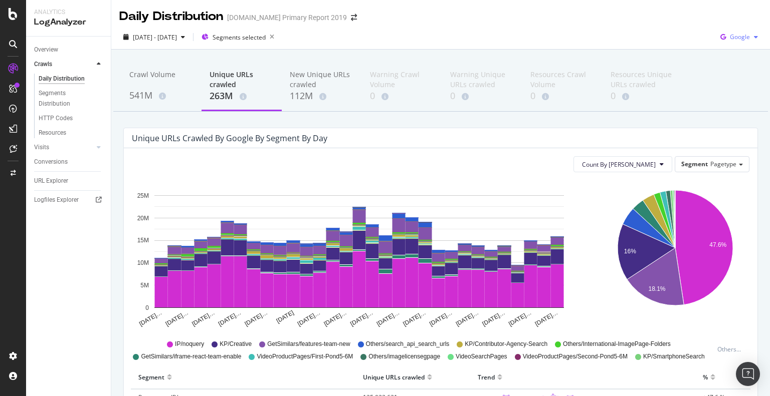
click at [732, 35] on span "Google" at bounding box center [740, 37] width 20 height 9
click at [726, 78] on span "Bing" at bounding box center [739, 75] width 37 height 9
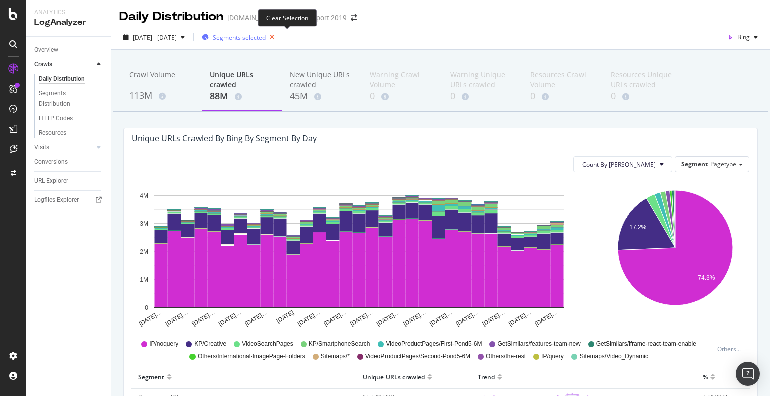
click at [278, 37] on icon "button" at bounding box center [272, 37] width 13 height 14
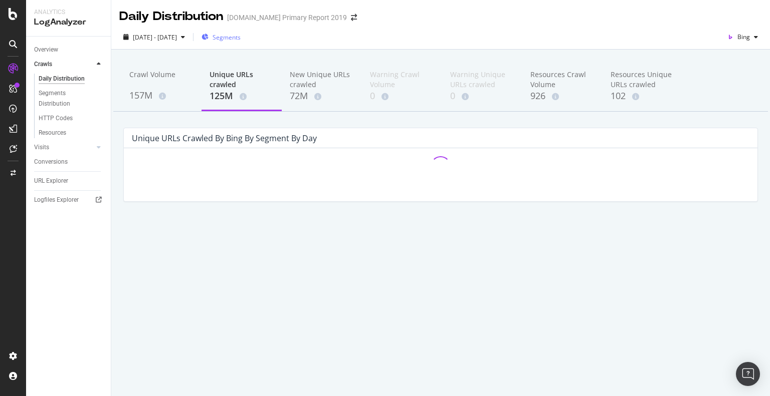
click at [241, 40] on span "Segments" at bounding box center [227, 37] width 28 height 9
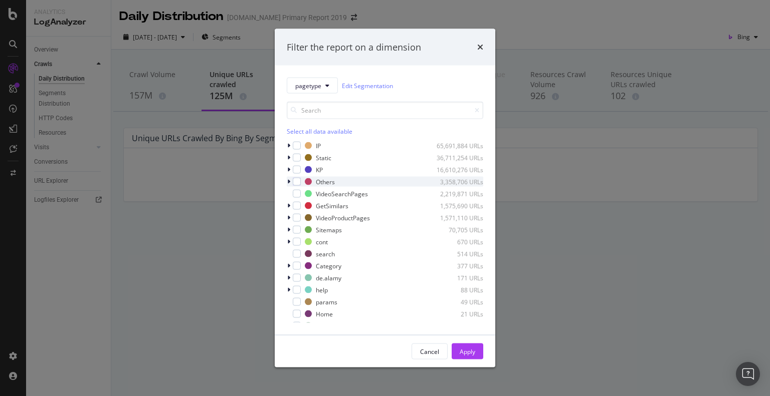
click at [291, 179] on div "modal" at bounding box center [290, 182] width 6 height 10
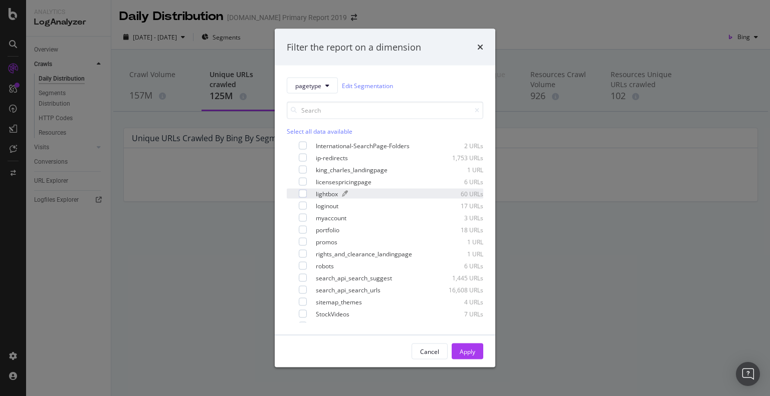
scroll to position [451, 0]
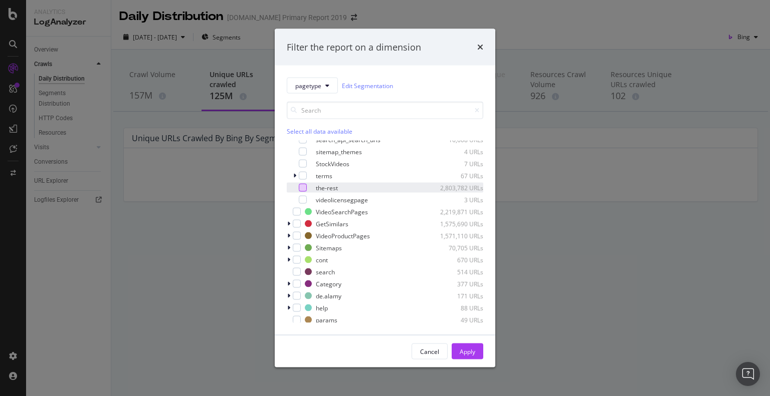
click at [304, 192] on div "modal" at bounding box center [303, 188] width 8 height 8
click at [466, 356] on div "Apply" at bounding box center [468, 351] width 16 height 9
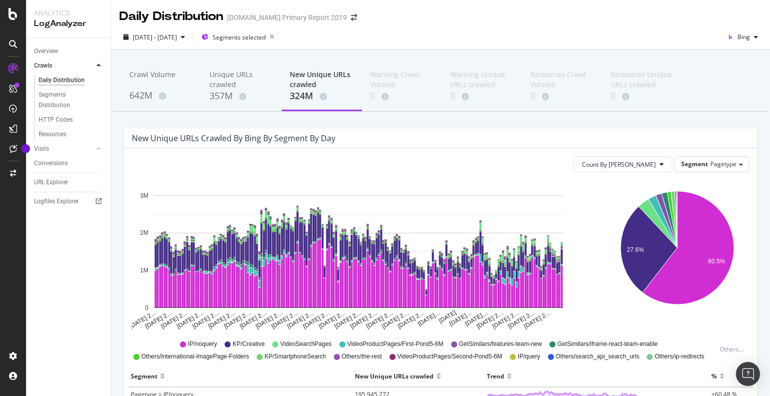
scroll to position [150, 0]
